Goal: Task Accomplishment & Management: Use online tool/utility

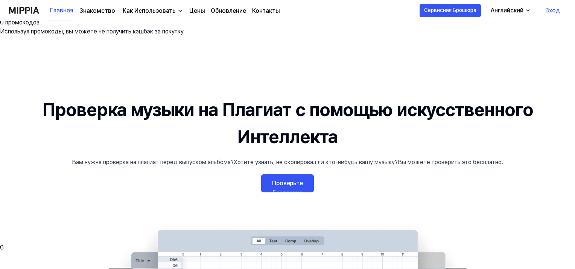
drag, startPoint x: 286, startPoint y: 137, endPoint x: 295, endPoint y: 187, distance: 50.9
click at [286, 180] on ya-tr-span "Проверьте Бесплатно" at bounding box center [287, 188] width 31 height 17
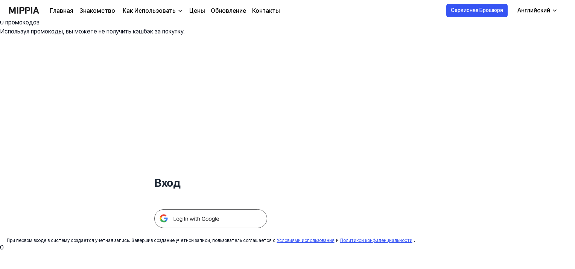
click at [237, 210] on img at bounding box center [210, 219] width 113 height 19
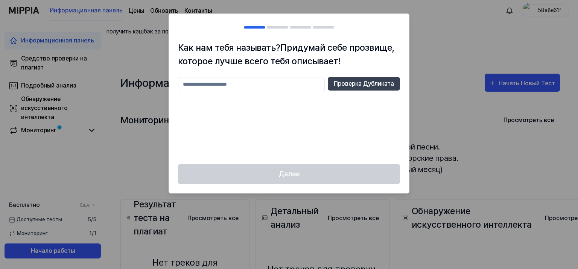
click at [272, 96] on div "Проверка Дубликата" at bounding box center [289, 116] width 222 height 78
click at [277, 85] on input "text" at bounding box center [251, 84] width 147 height 15
type input "*"
type input "******"
click at [353, 85] on ya-tr-span "Проверка Дубликата" at bounding box center [364, 83] width 60 height 9
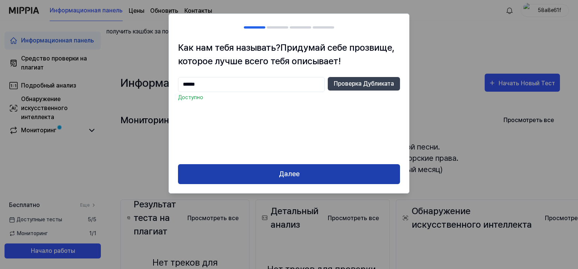
click at [322, 165] on button "Далее" at bounding box center [289, 174] width 222 height 20
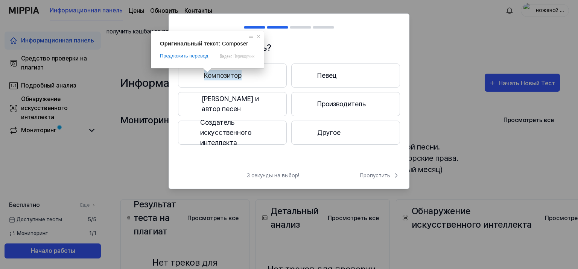
click at [223, 74] on ya-tr-span "Композитор" at bounding box center [223, 75] width 38 height 10
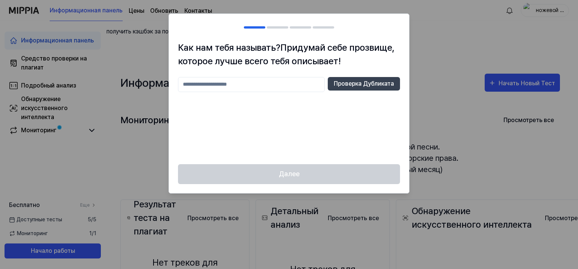
click at [431, 61] on div at bounding box center [289, 134] width 578 height 269
click at [251, 88] on input "text" at bounding box center [251, 84] width 147 height 15
type input "******"
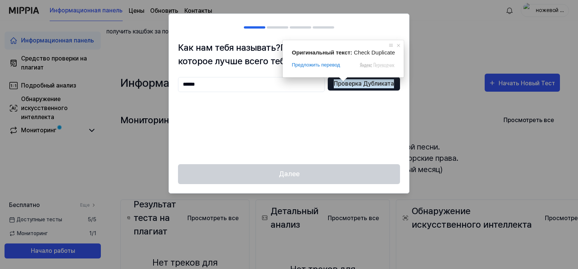
click at [343, 81] on ya-tr-span "Проверка Дубликата" at bounding box center [364, 83] width 60 height 9
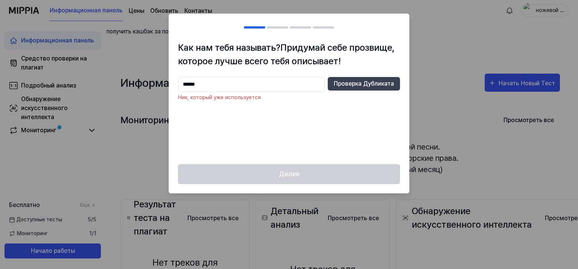
click at [237, 73] on div "Как нам тебя называть? Придумай себе прозвище, которое лучше всего тебя описыва…" at bounding box center [289, 102] width 240 height 123
click at [239, 79] on input "******" at bounding box center [251, 84] width 147 height 15
